Goal: Task Accomplishment & Management: Use online tool/utility

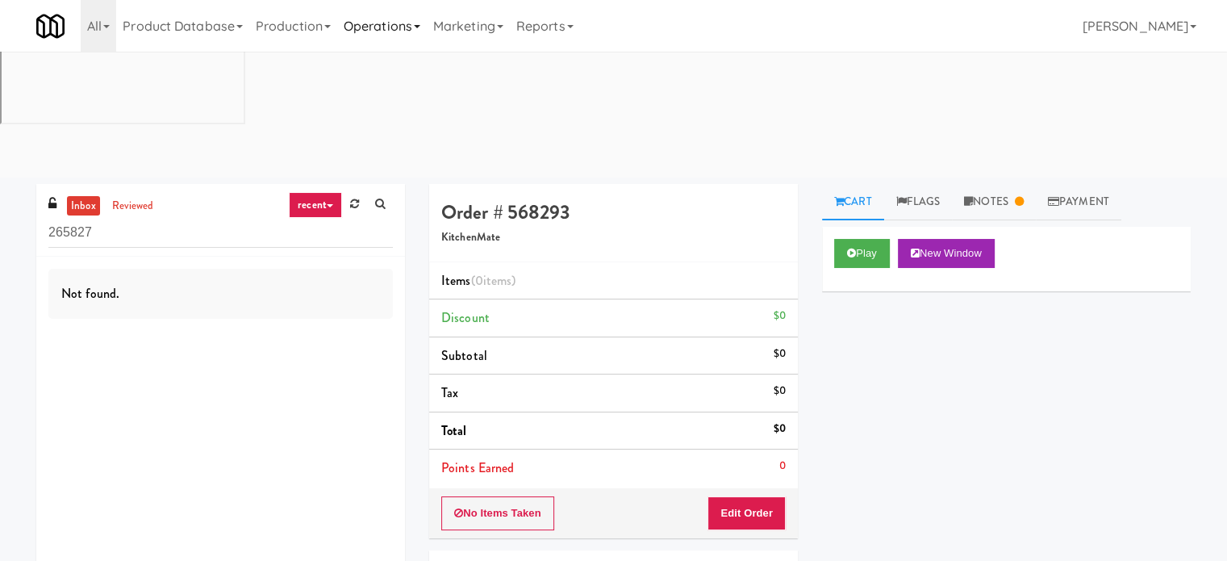
click at [370, 29] on link "Operations" at bounding box center [382, 26] width 90 height 52
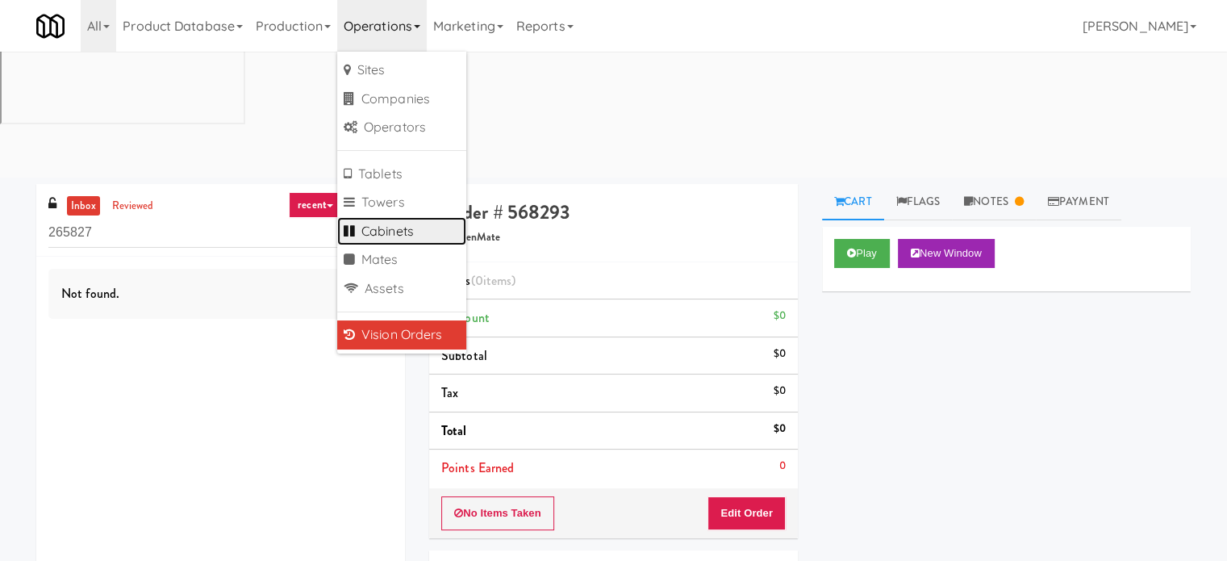
click at [386, 234] on link "Cabinets" at bounding box center [401, 231] width 129 height 29
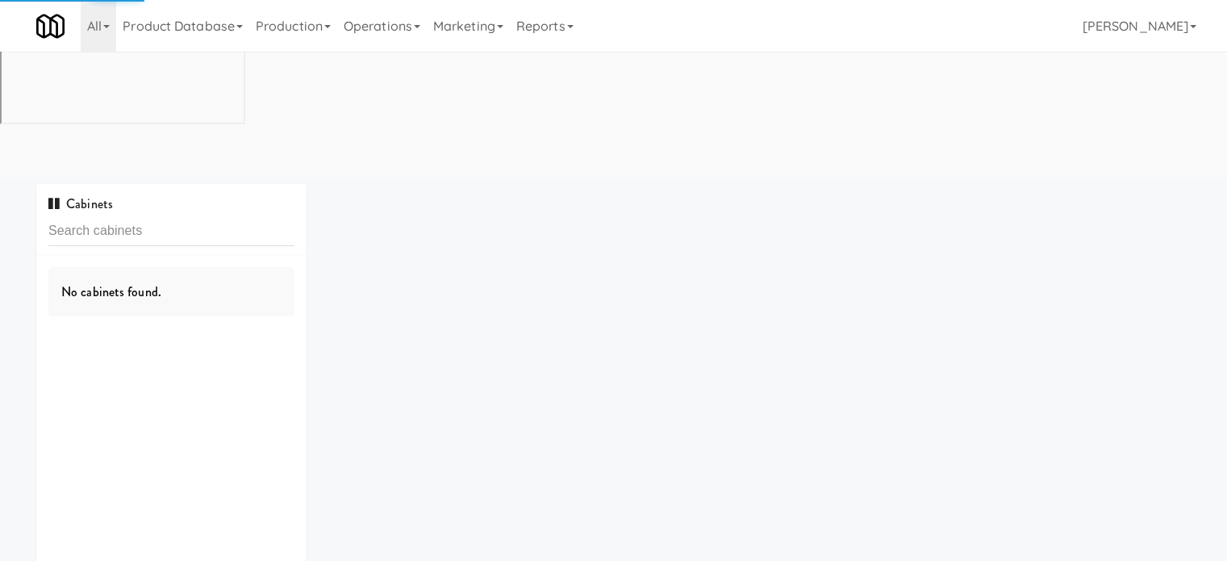
click at [179, 216] on input "text" at bounding box center [171, 231] width 246 height 30
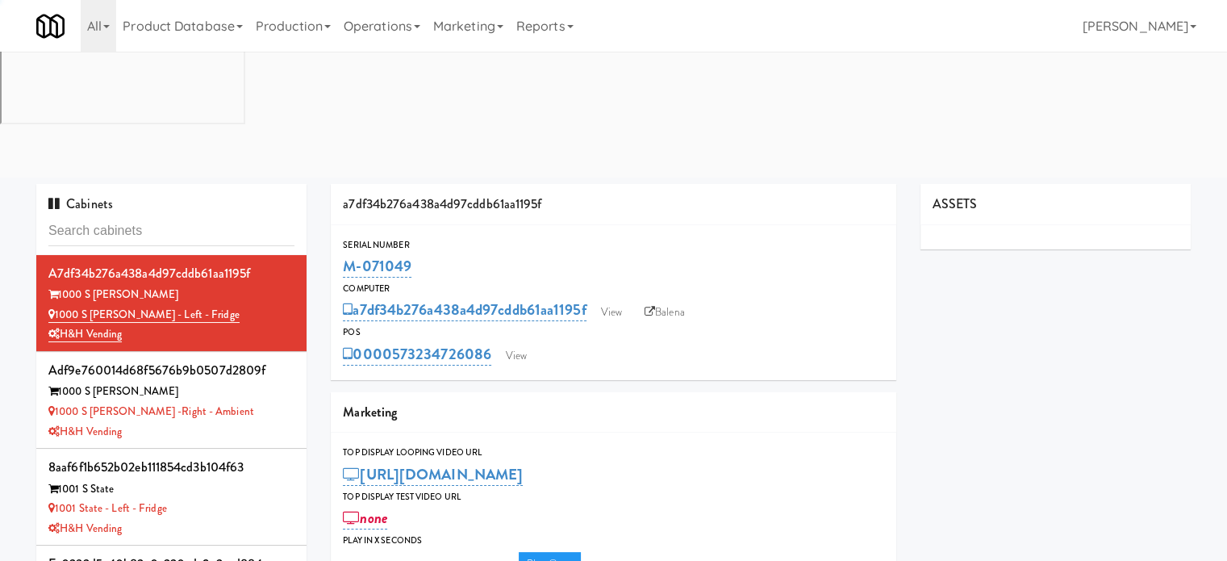
type input "100 Capital Yards - Cooler"
type input "3"
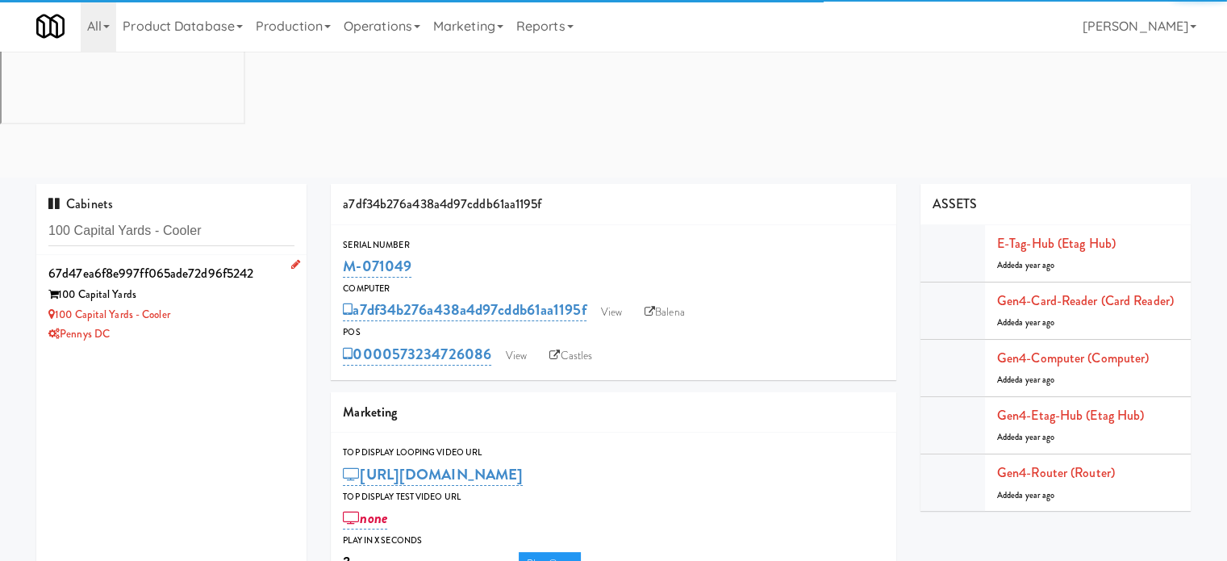
type input "100 Capital Yards - Cooler"
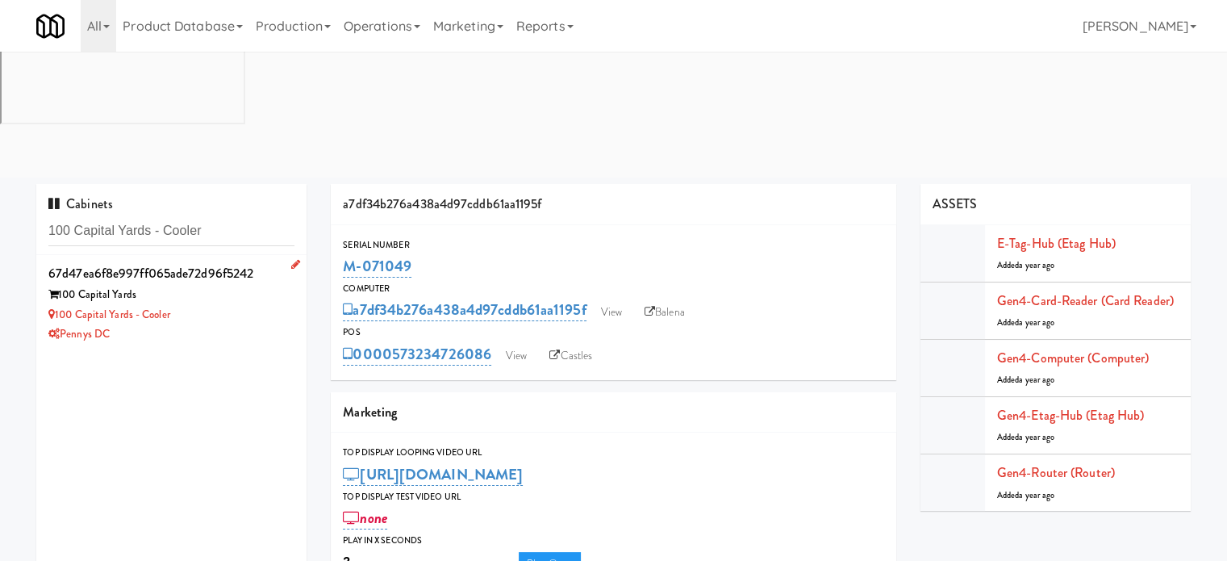
click at [231, 305] on div "100 Capital Yards - Cooler" at bounding box center [171, 315] width 246 height 20
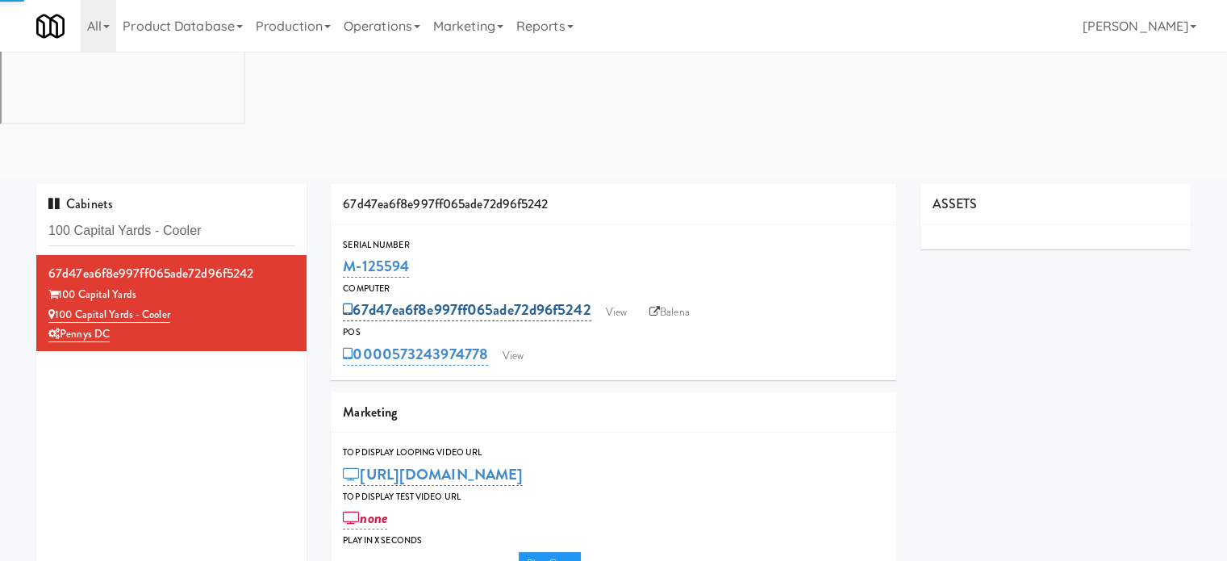
type input "3"
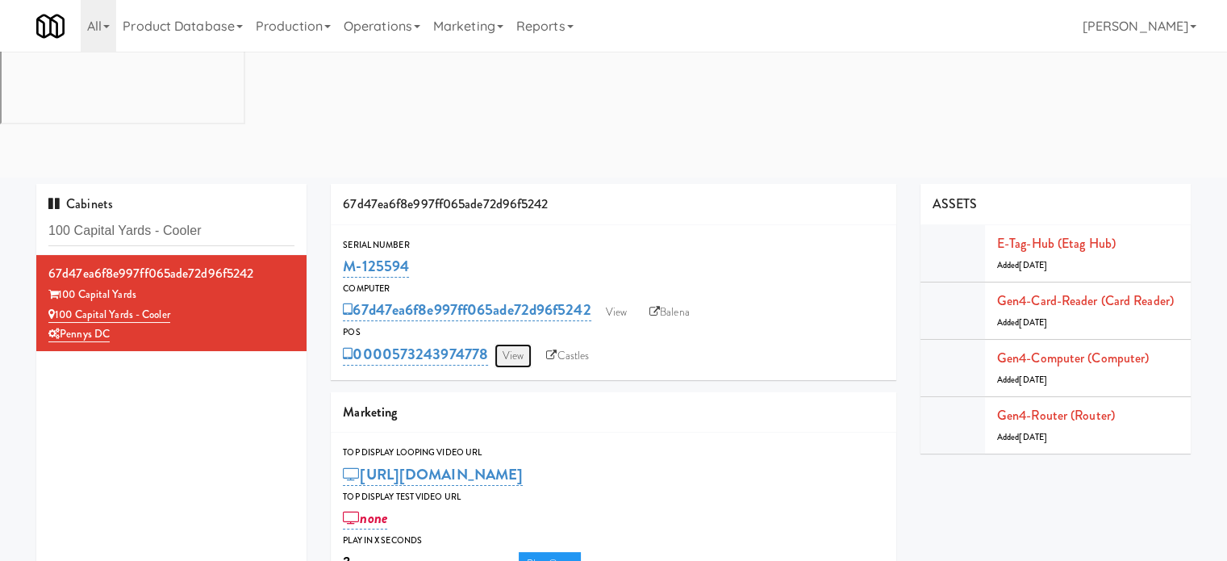
click at [513, 344] on link "View" at bounding box center [513, 356] width 37 height 24
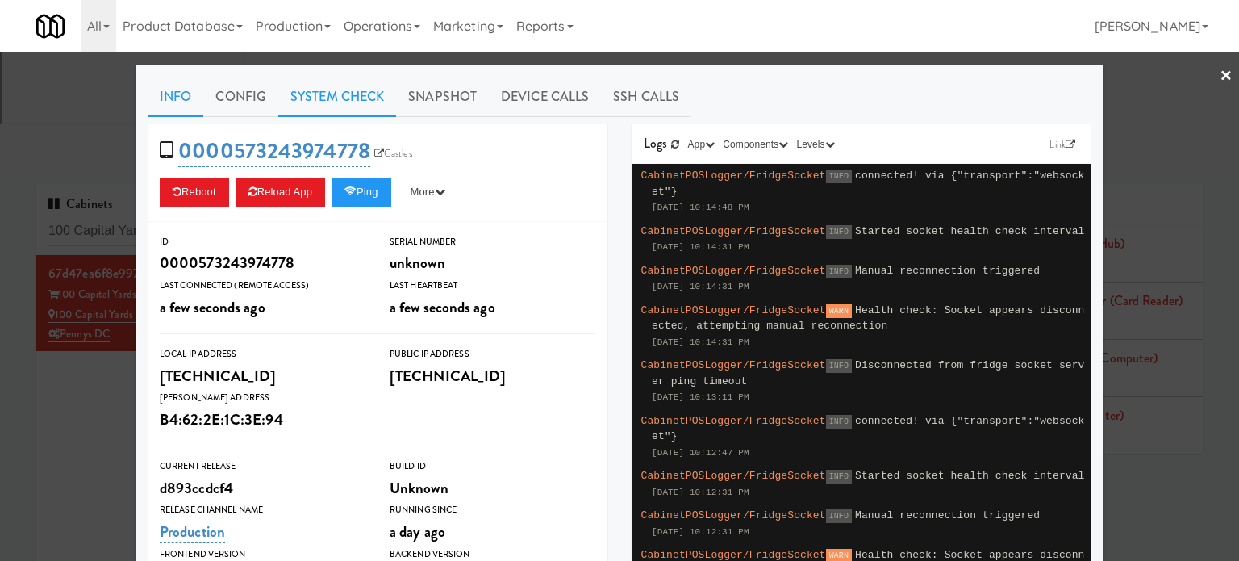
click at [340, 99] on link "System Check" at bounding box center [337, 97] width 118 height 40
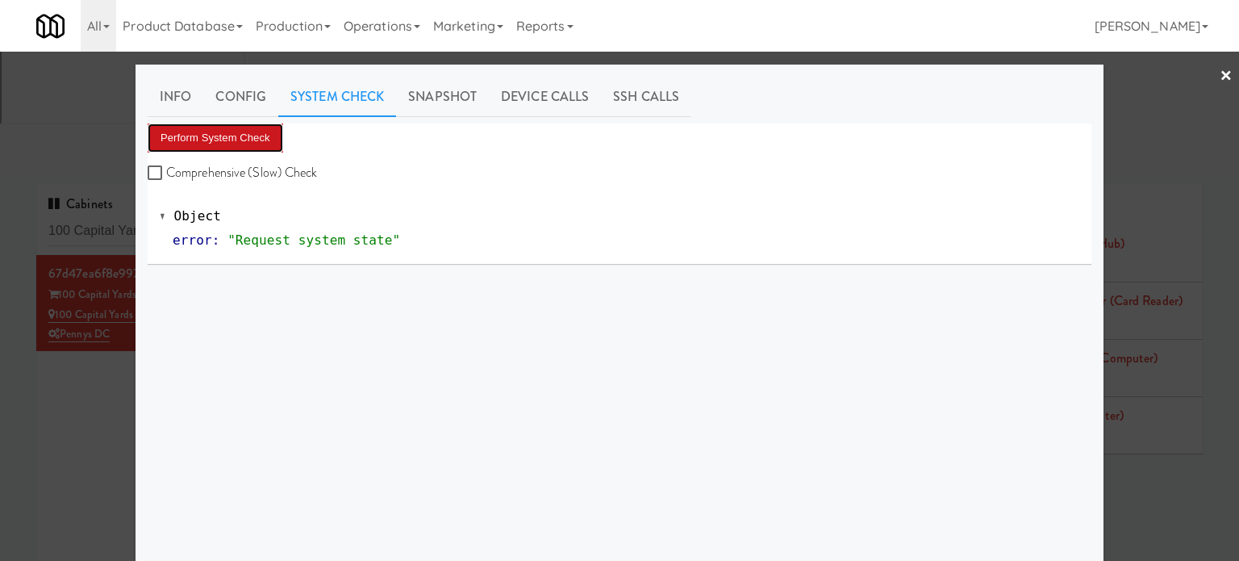
click at [248, 131] on button "Perform System Check" at bounding box center [216, 137] width 136 height 29
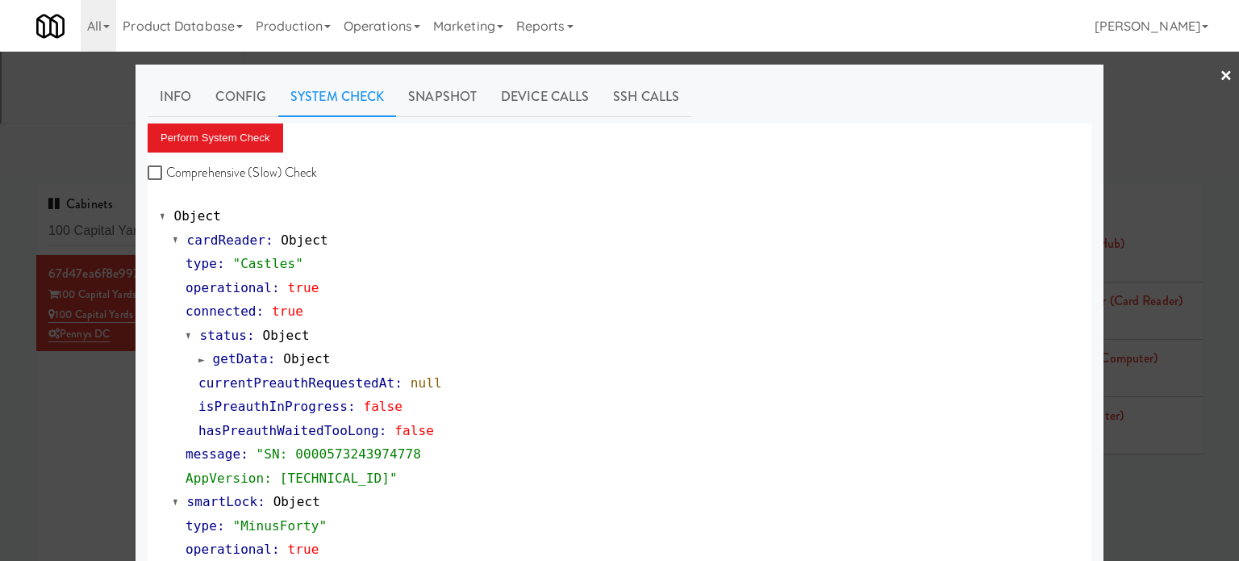
drag, startPoint x: 65, startPoint y: 352, endPoint x: 139, endPoint y: 295, distance: 93.3
click at [65, 352] on div at bounding box center [619, 280] width 1239 height 561
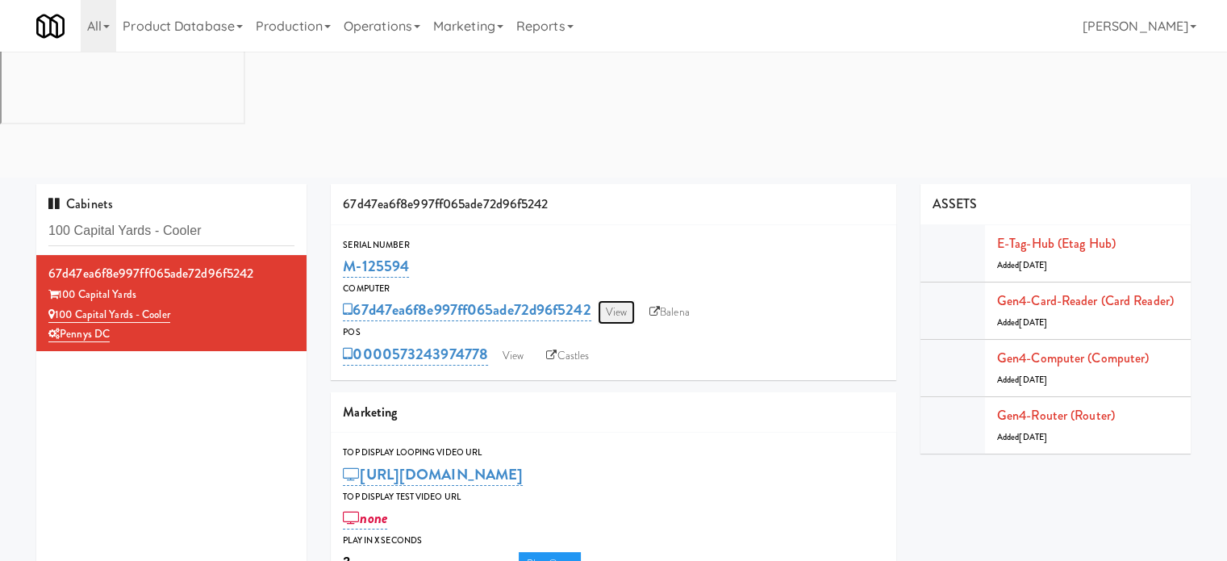
click at [628, 300] on link "View" at bounding box center [616, 312] width 37 height 24
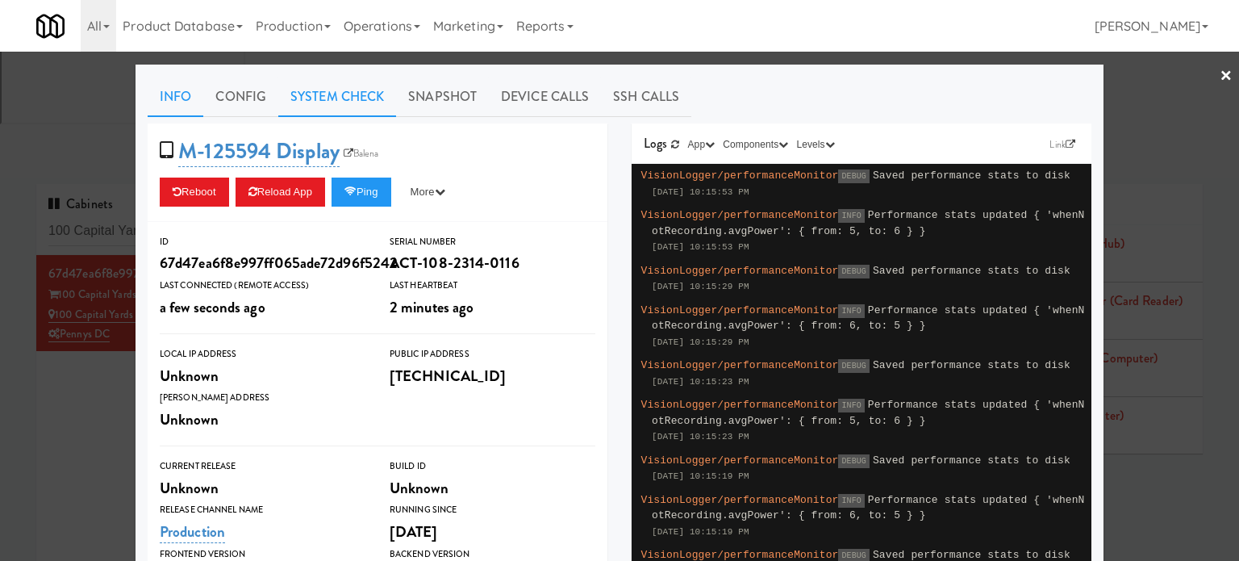
click at [328, 96] on link "System Check" at bounding box center [337, 97] width 118 height 40
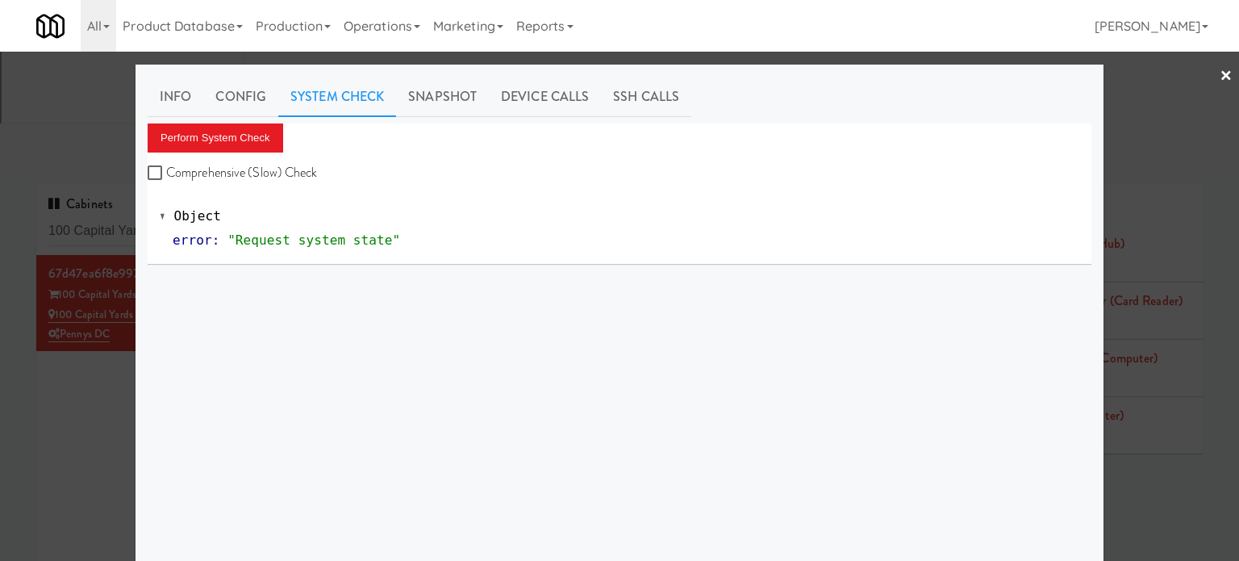
click at [336, 99] on link "System Check" at bounding box center [337, 97] width 118 height 40
click at [235, 127] on button "Perform System Check" at bounding box center [216, 137] width 136 height 29
click at [69, 315] on div at bounding box center [619, 280] width 1239 height 561
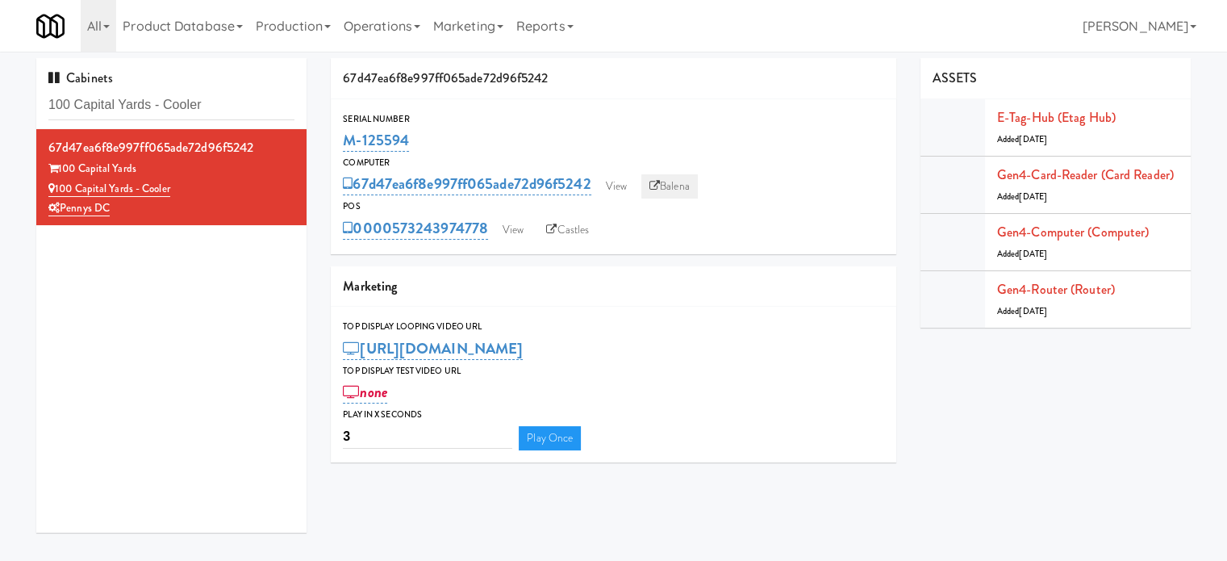
click at [678, 186] on link "Balena" at bounding box center [669, 186] width 56 height 24
click at [219, 101] on input "100 Capital Yards - Cooler" at bounding box center [171, 105] width 246 height 30
paste input "Avant HP - Cooler - Left"
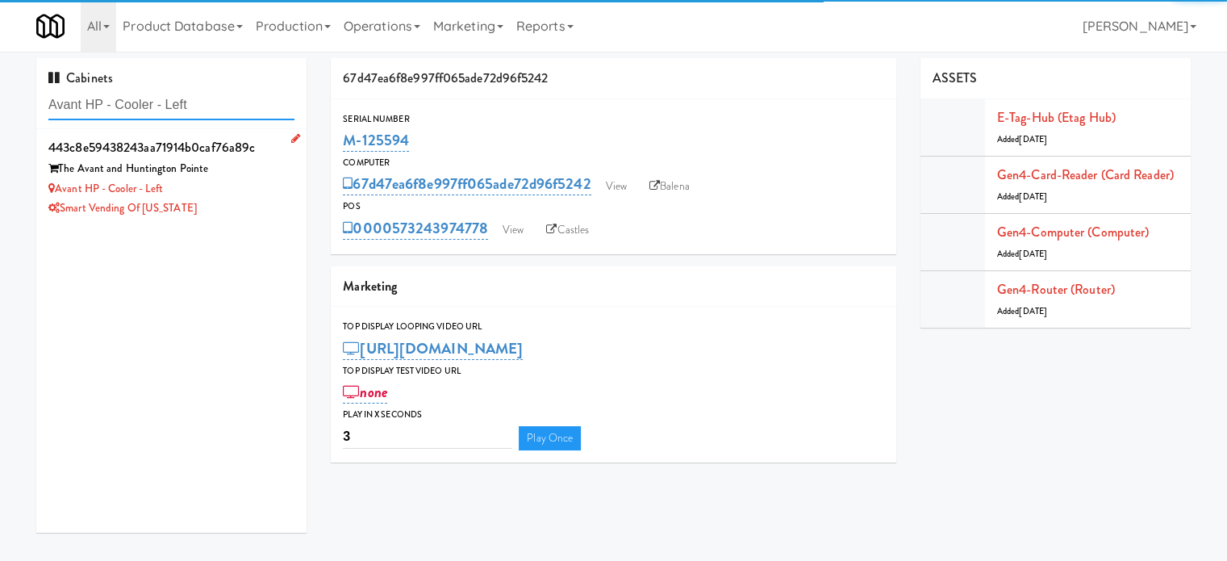
type input "Avant HP - Cooler - Left"
click at [255, 196] on div "Avant HP - Cooler - Left" at bounding box center [171, 189] width 246 height 20
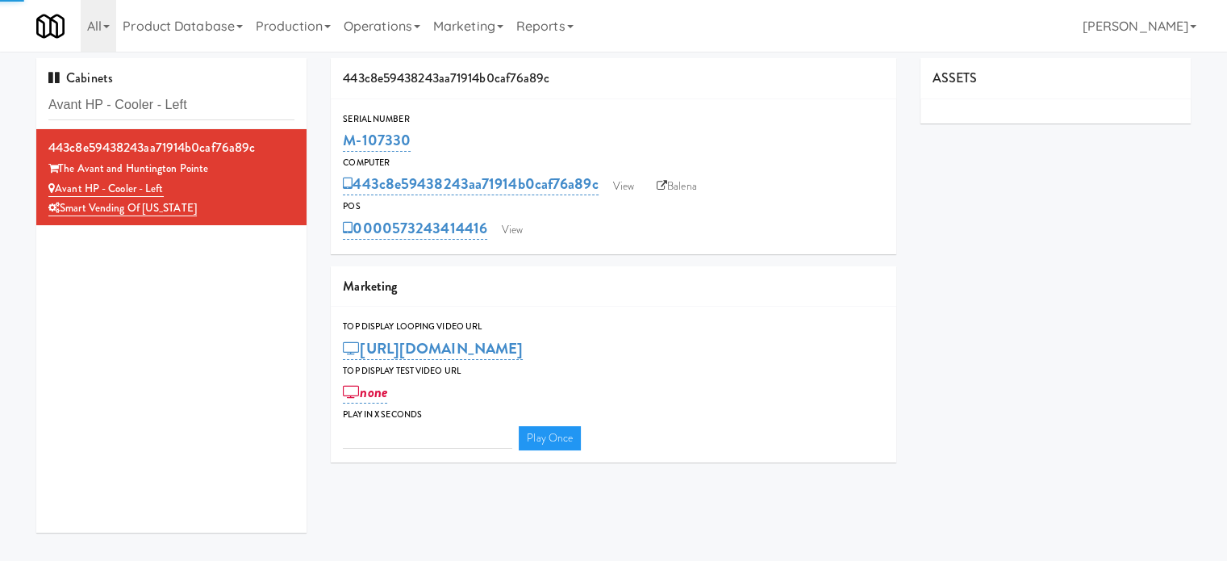
type input "3"
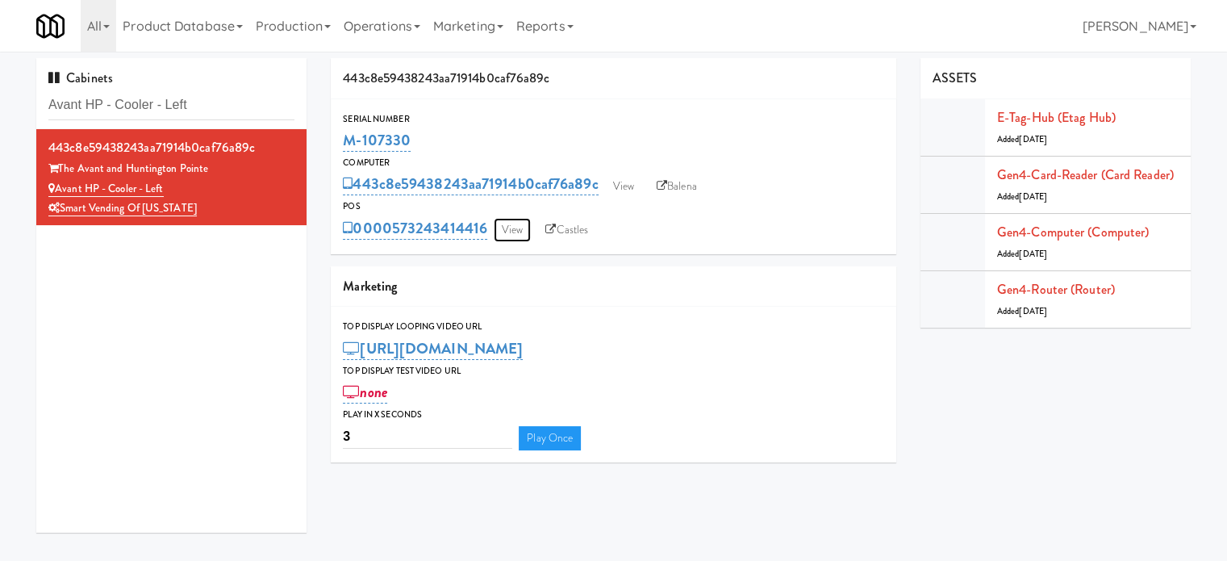
drag, startPoint x: 512, startPoint y: 232, endPoint x: 507, endPoint y: 217, distance: 15.3
click at [512, 232] on link "View" at bounding box center [512, 230] width 37 height 24
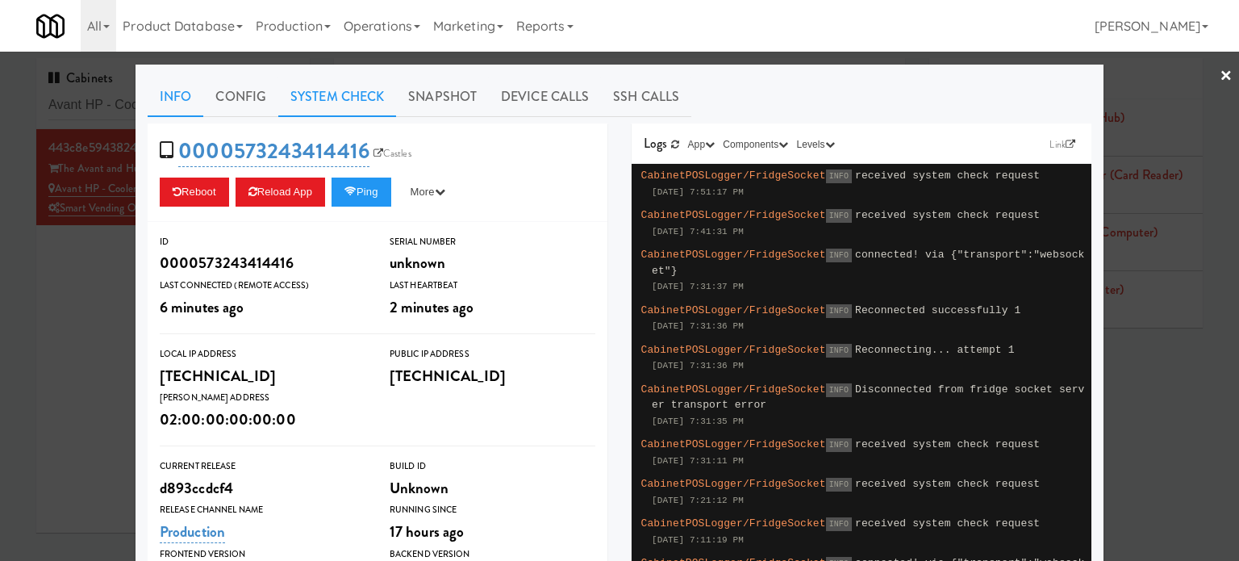
click at [326, 90] on link "System Check" at bounding box center [337, 97] width 118 height 40
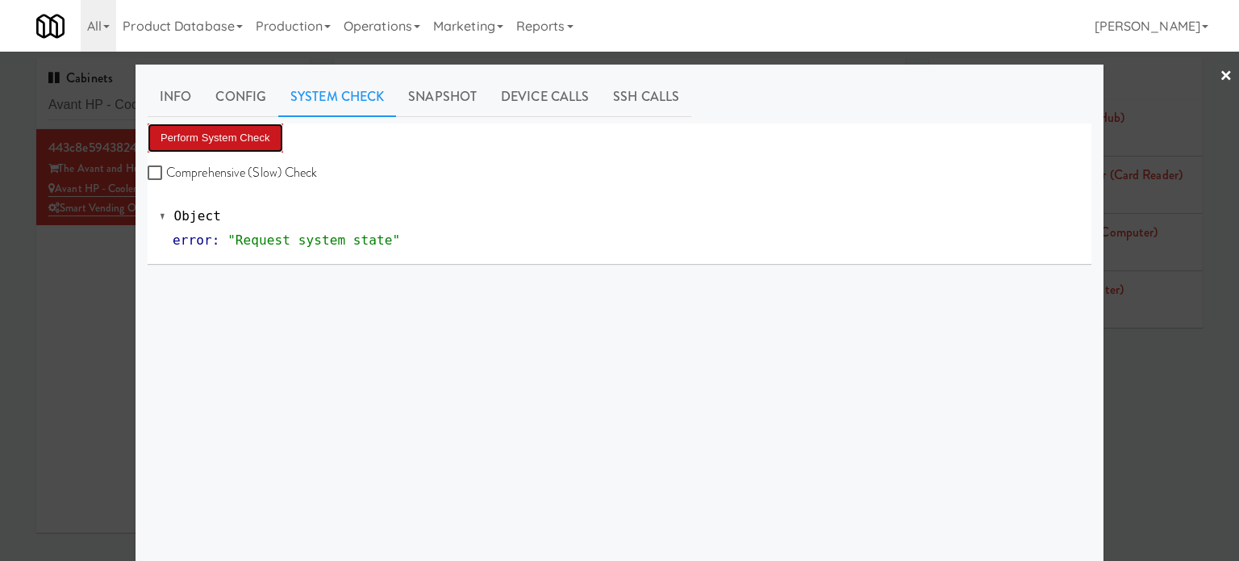
click at [239, 139] on button "Perform System Check" at bounding box center [216, 137] width 136 height 29
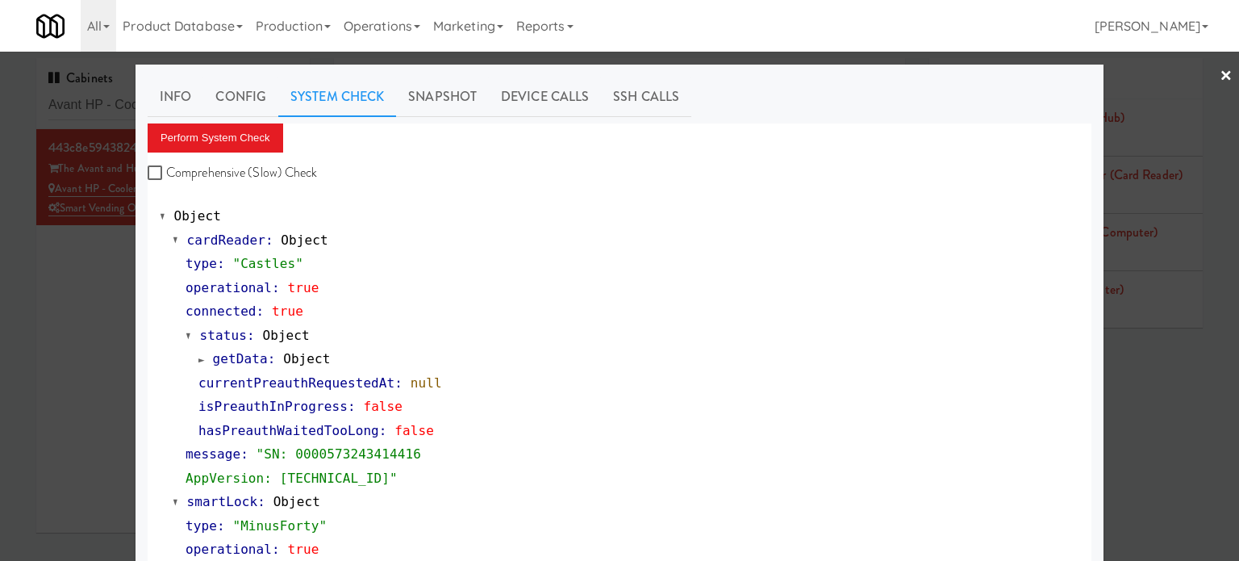
click at [114, 263] on div at bounding box center [619, 280] width 1239 height 561
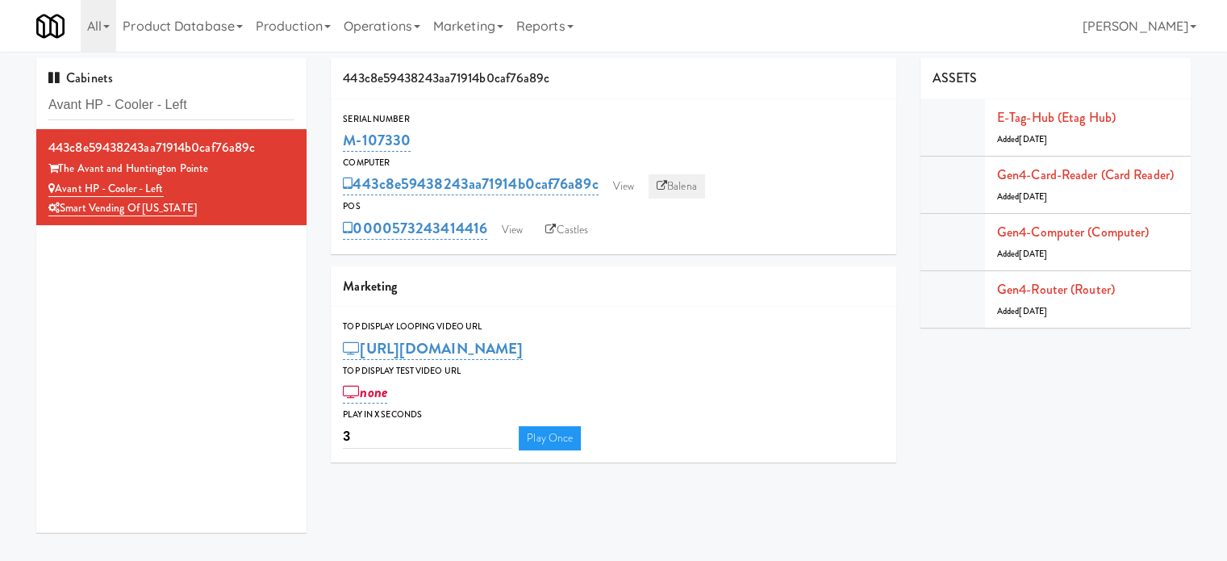
click at [694, 186] on link "Balena" at bounding box center [677, 186] width 56 height 24
